Goal: Task Accomplishment & Management: Use online tool/utility

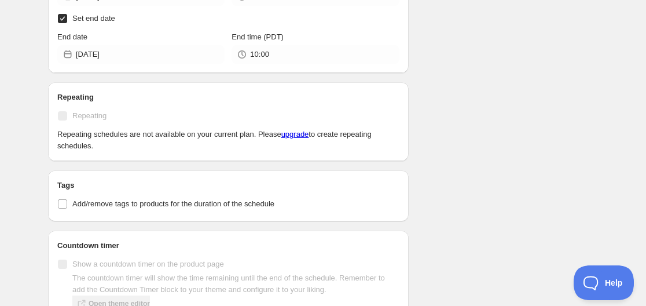
scroll to position [347, 0]
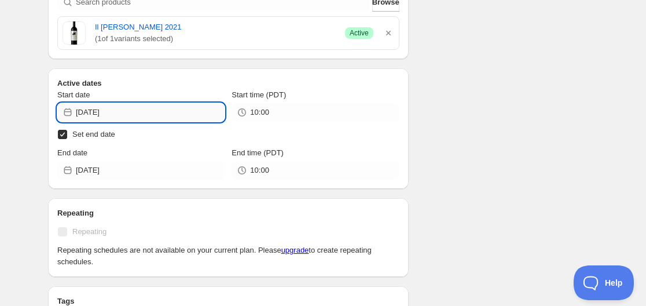
click at [100, 112] on input "[DATE]" at bounding box center [150, 112] width 149 height 19
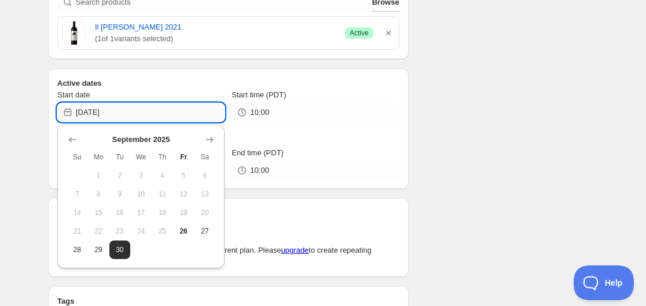
click at [109, 111] on input "[DATE]" at bounding box center [150, 112] width 149 height 19
drag, startPoint x: 106, startPoint y: 109, endPoint x: 115, endPoint y: 111, distance: 9.3
click at [115, 111] on input "[DATE]" at bounding box center [150, 112] width 149 height 19
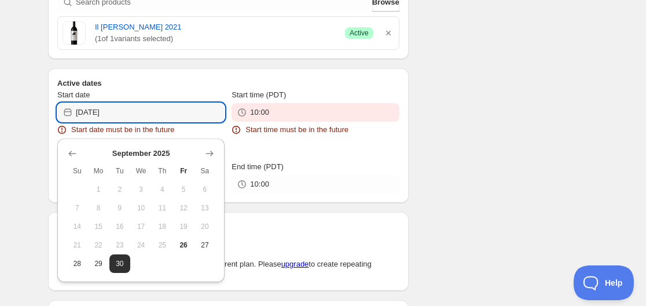
type input "[DATE]"
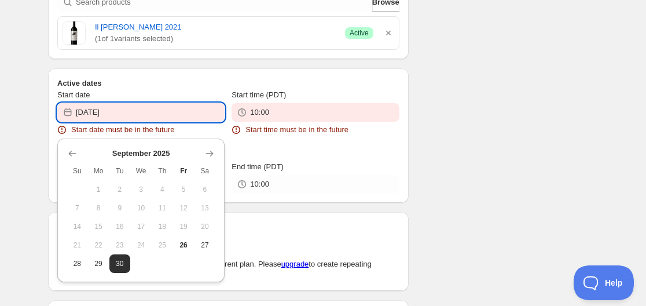
click at [461, 135] on div "Schedule name Il [PERSON_NAME] [DATE] 10:00 AM PST Your customers won't see thi…" at bounding box center [318, 186] width 559 height 999
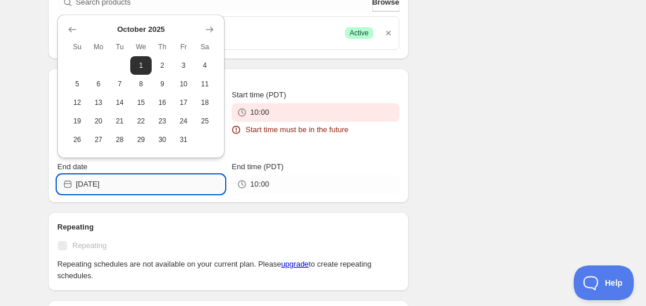
click at [100, 183] on input "[DATE]" at bounding box center [150, 184] width 149 height 19
click at [81, 139] on span "26" at bounding box center [77, 139] width 12 height 9
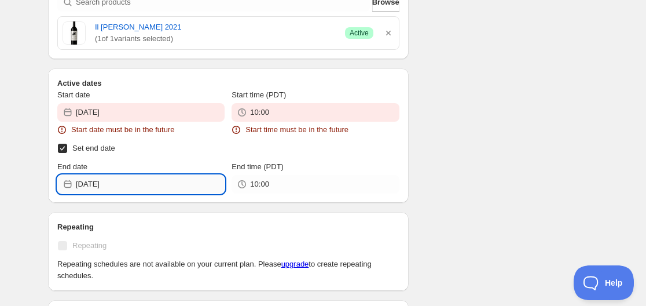
click at [132, 179] on input "[DATE]" at bounding box center [150, 184] width 149 height 19
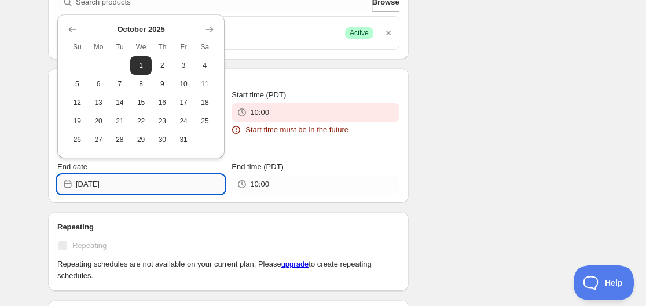
click at [131, 186] on input "[DATE]" at bounding box center [150, 184] width 149 height 19
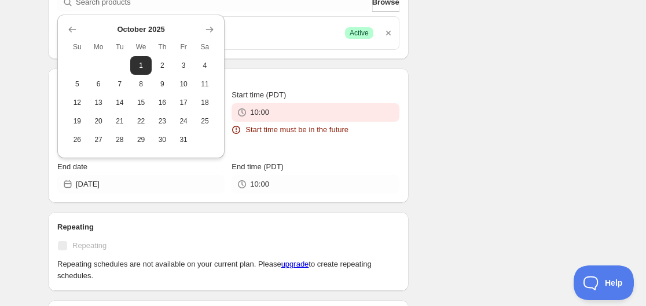
click at [448, 155] on div "Schedule name Il [PERSON_NAME] [DATE] 10:00 AM PST Your customers won't see thi…" at bounding box center [318, 186] width 559 height 999
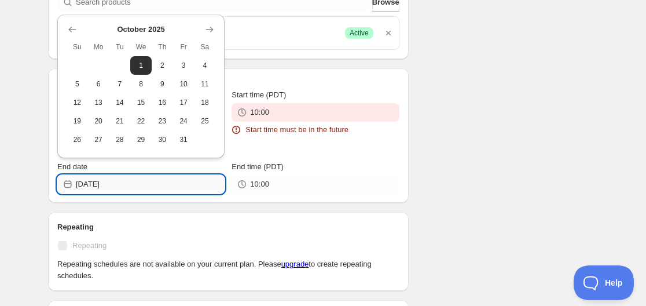
drag, startPoint x: 96, startPoint y: 183, endPoint x: 101, endPoint y: 186, distance: 6.0
click at [101, 186] on input "[DATE]" at bounding box center [150, 184] width 149 height 19
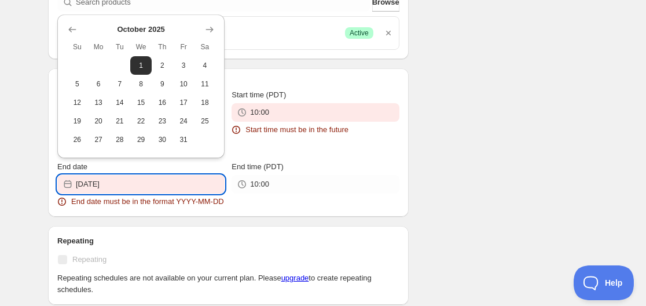
click at [97, 185] on input "[DATE]" at bounding box center [150, 184] width 149 height 19
click at [93, 184] on input "[DATE]" at bounding box center [150, 184] width 149 height 19
click at [98, 185] on input "[DATE]" at bounding box center [150, 184] width 149 height 19
click at [108, 184] on input "[DATE]" at bounding box center [150, 184] width 149 height 19
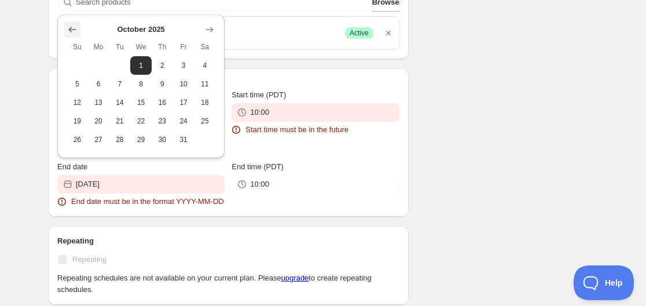
click at [69, 28] on icon "Show previous month, September 2025" at bounding box center [73, 30] width 12 height 12
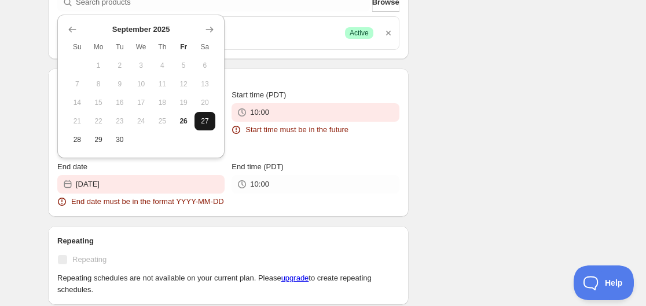
click at [201, 123] on span "27" at bounding box center [205, 120] width 12 height 9
type input "[DATE]"
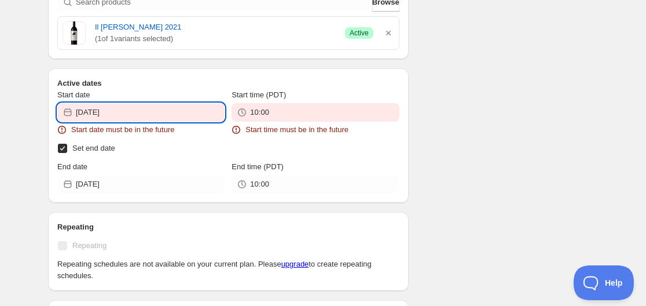
click at [111, 115] on input "[DATE]" at bounding box center [150, 112] width 149 height 19
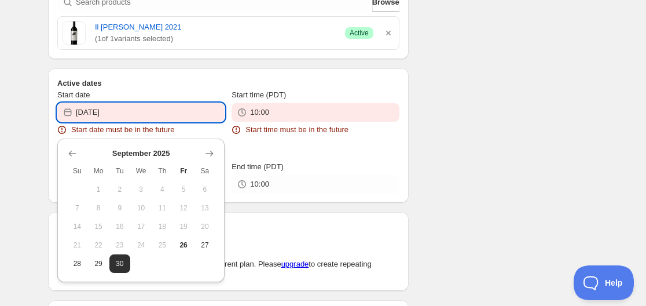
click at [114, 114] on input "[DATE]" at bounding box center [150, 112] width 149 height 19
click at [185, 242] on span "26" at bounding box center [184, 244] width 12 height 9
type input "[DATE]"
